Goal: Transaction & Acquisition: Book appointment/travel/reservation

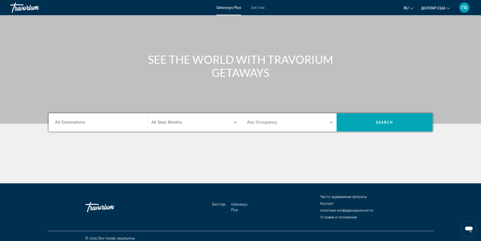
scroll to position [32, 0]
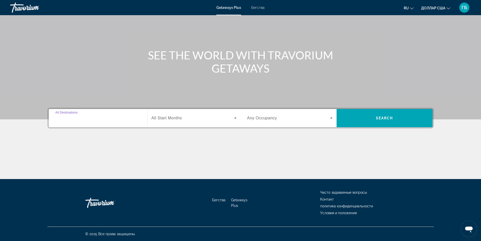
click at [119, 119] on input "Destination All Destinations" at bounding box center [97, 118] width 85 height 6
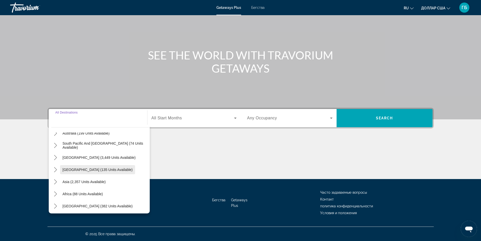
scroll to position [82, 0]
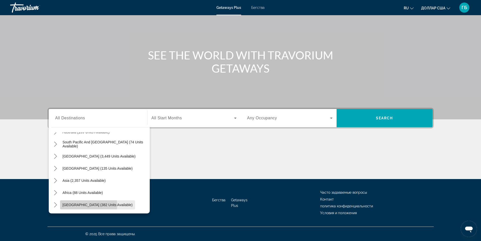
click at [77, 205] on span "[GEOGRAPHIC_DATA] (382 units available)" at bounding box center [98, 204] width 70 height 4
type input "**********"
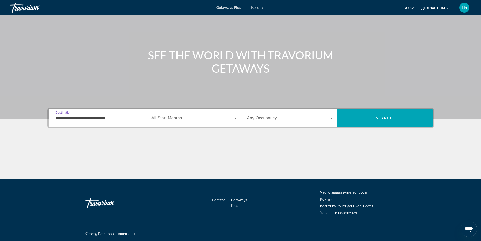
click at [236, 119] on icon "Виджет поиска" at bounding box center [235, 118] width 6 height 6
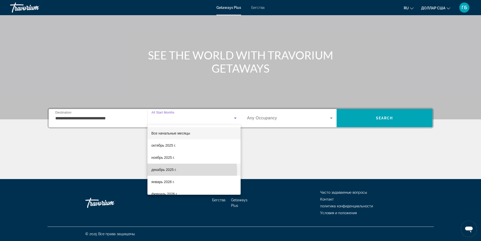
click at [166, 171] on font "декабрь 2025 г." at bounding box center [163, 169] width 25 height 4
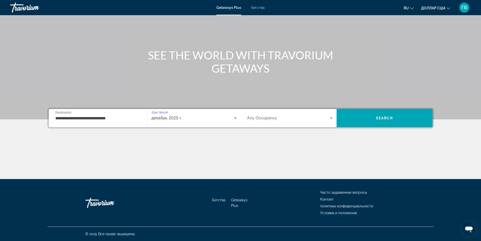
click at [333, 118] on icon "Виджет поиска" at bounding box center [331, 118] width 6 height 6
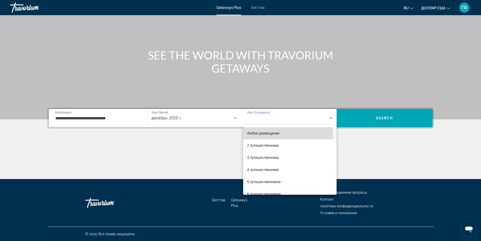
click at [275, 133] on font "Любое размещение" at bounding box center [263, 133] width 33 height 4
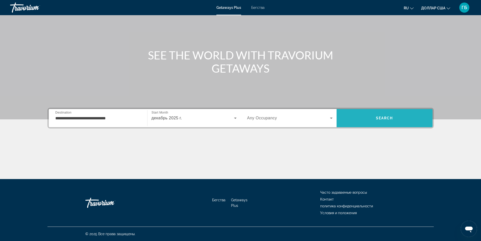
click at [387, 121] on span "Поиск" at bounding box center [385, 118] width 96 height 12
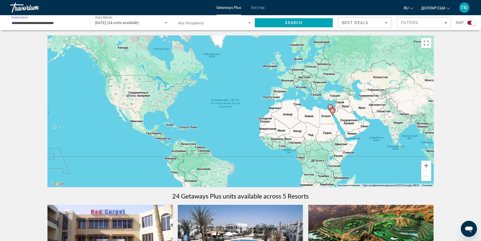
click at [33, 23] on input "**********" at bounding box center [48, 23] width 73 height 6
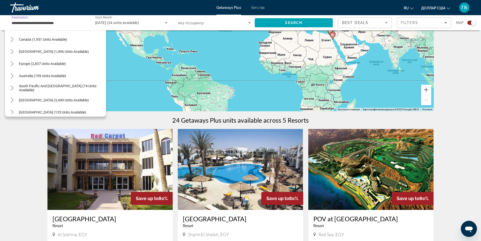
scroll to position [30, 0]
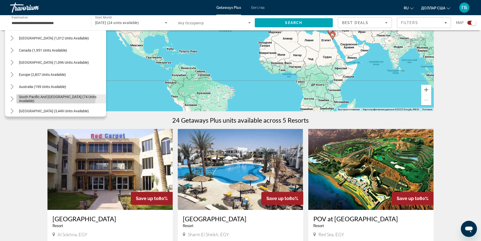
click at [56, 99] on span "South Pacific and [GEOGRAPHIC_DATA] (74 units available)" at bounding box center [61, 99] width 85 height 8
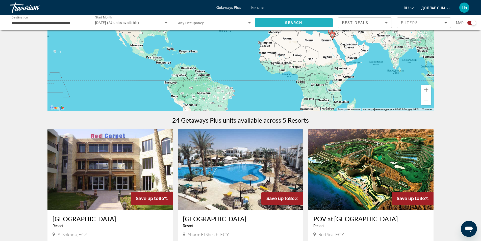
click at [304, 25] on span "Search" at bounding box center [294, 23] width 78 height 12
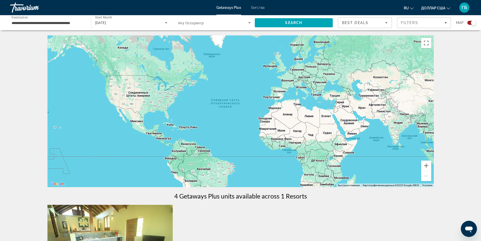
click at [28, 19] on div "**********" at bounding box center [48, 23] width 73 height 14
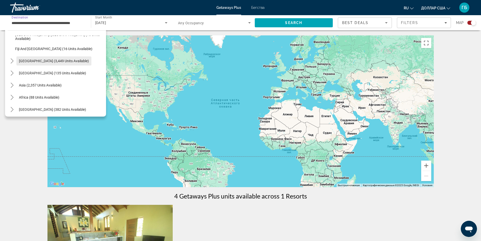
scroll to position [118, 0]
click at [47, 83] on span "Asia (2,357 units available)" at bounding box center [40, 84] width 43 height 4
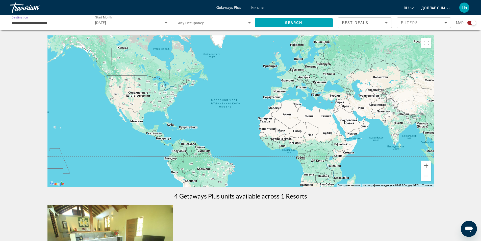
scroll to position [0, 0]
click at [286, 25] on span "Search" at bounding box center [294, 23] width 78 height 12
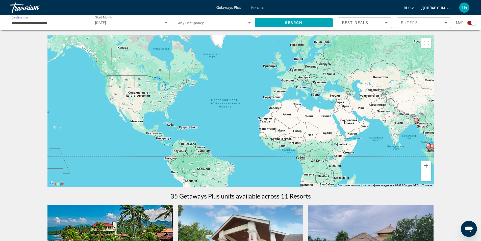
click at [44, 22] on input "**********" at bounding box center [48, 23] width 72 height 6
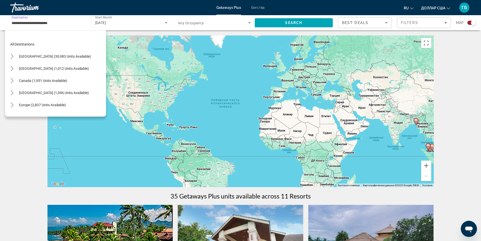
scroll to position [91, 0]
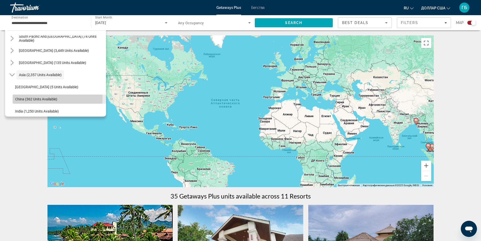
click at [42, 99] on span "China (362 units available)" at bounding box center [36, 99] width 42 height 4
type input "**********"
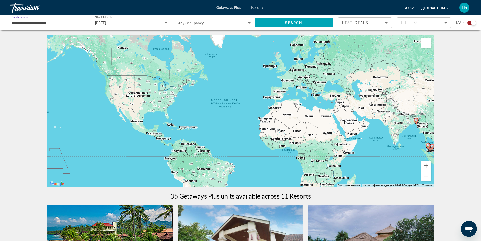
click at [167, 24] on icon "Search widget" at bounding box center [166, 23] width 6 height 6
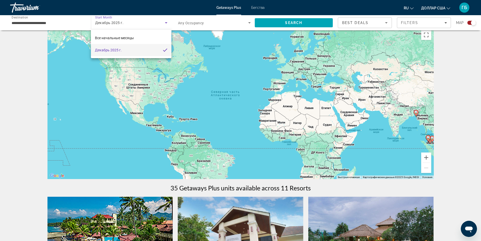
scroll to position [0, 0]
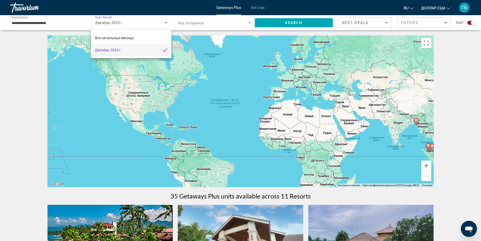
click at [167, 22] on div at bounding box center [240, 120] width 481 height 241
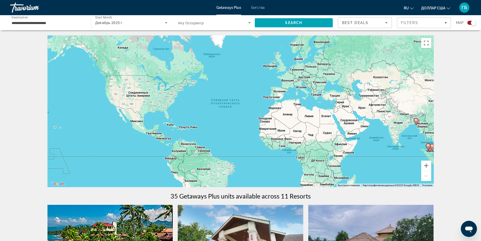
click at [166, 22] on icon "Search widget" at bounding box center [166, 22] width 3 height 1
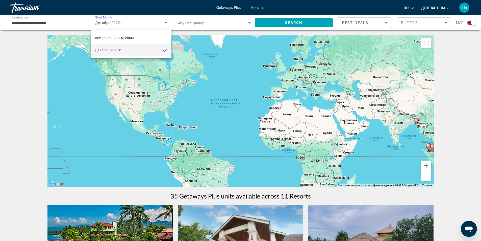
click at [117, 23] on div at bounding box center [240, 120] width 481 height 241
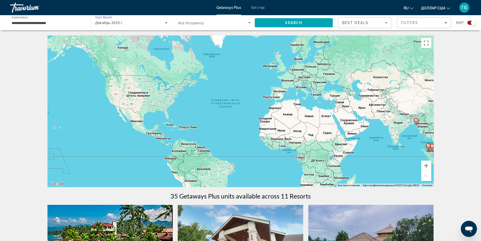
click at [110, 22] on span "Декабрь 2025 г." at bounding box center [109, 23] width 29 height 4
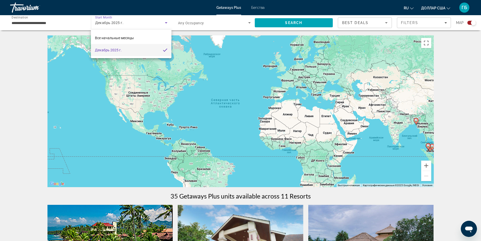
click at [199, 27] on div at bounding box center [240, 120] width 481 height 241
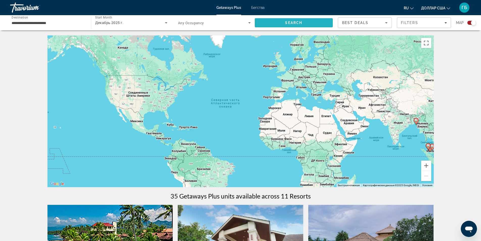
click at [297, 22] on span "Search" at bounding box center [293, 23] width 17 height 4
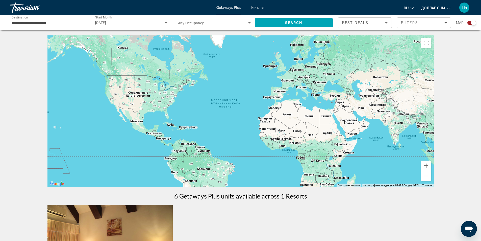
click at [166, 23] on icon "Search widget" at bounding box center [166, 22] width 3 height 1
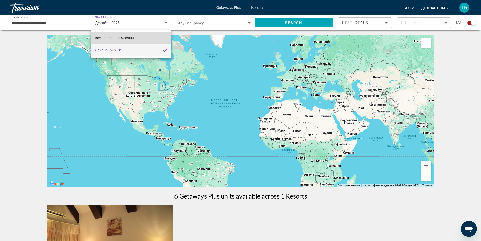
click at [120, 38] on font "Все начальные месяцы" at bounding box center [114, 38] width 39 height 4
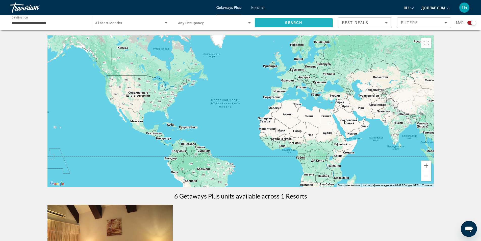
click at [292, 22] on span "Search" at bounding box center [293, 23] width 17 height 4
click at [45, 21] on input "**********" at bounding box center [48, 23] width 72 height 6
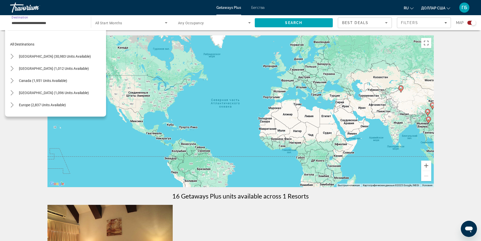
scroll to position [115, 0]
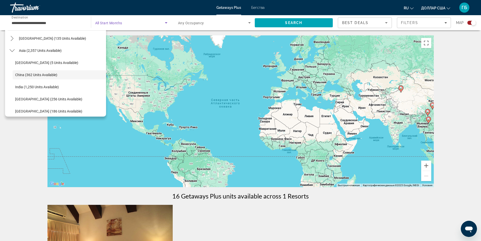
click at [128, 23] on span "Search widget" at bounding box center [130, 23] width 70 height 6
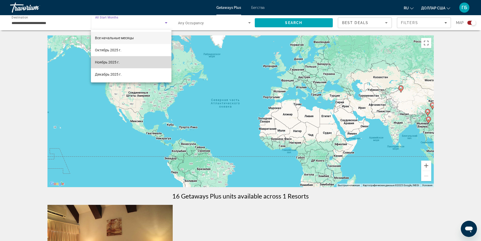
click at [112, 62] on font "Ноябрь 2025 г." at bounding box center [107, 62] width 25 height 4
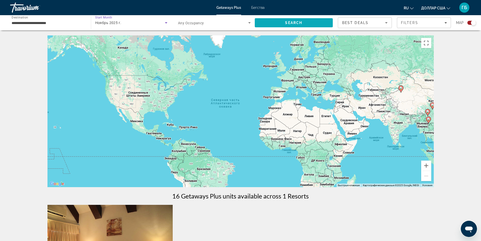
click at [296, 24] on span "Search" at bounding box center [293, 23] width 17 height 4
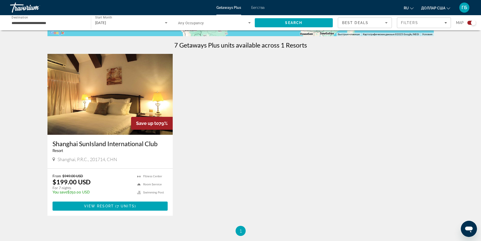
scroll to position [151, 0]
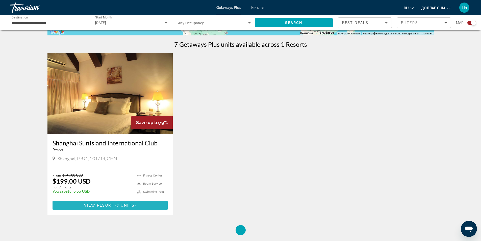
click at [114, 205] on span "Основное содержание" at bounding box center [115, 205] width 2 height 4
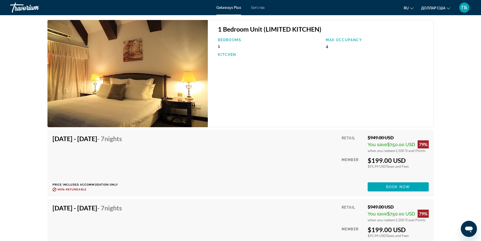
scroll to position [740, 0]
